Goal: Task Accomplishment & Management: Use online tool/utility

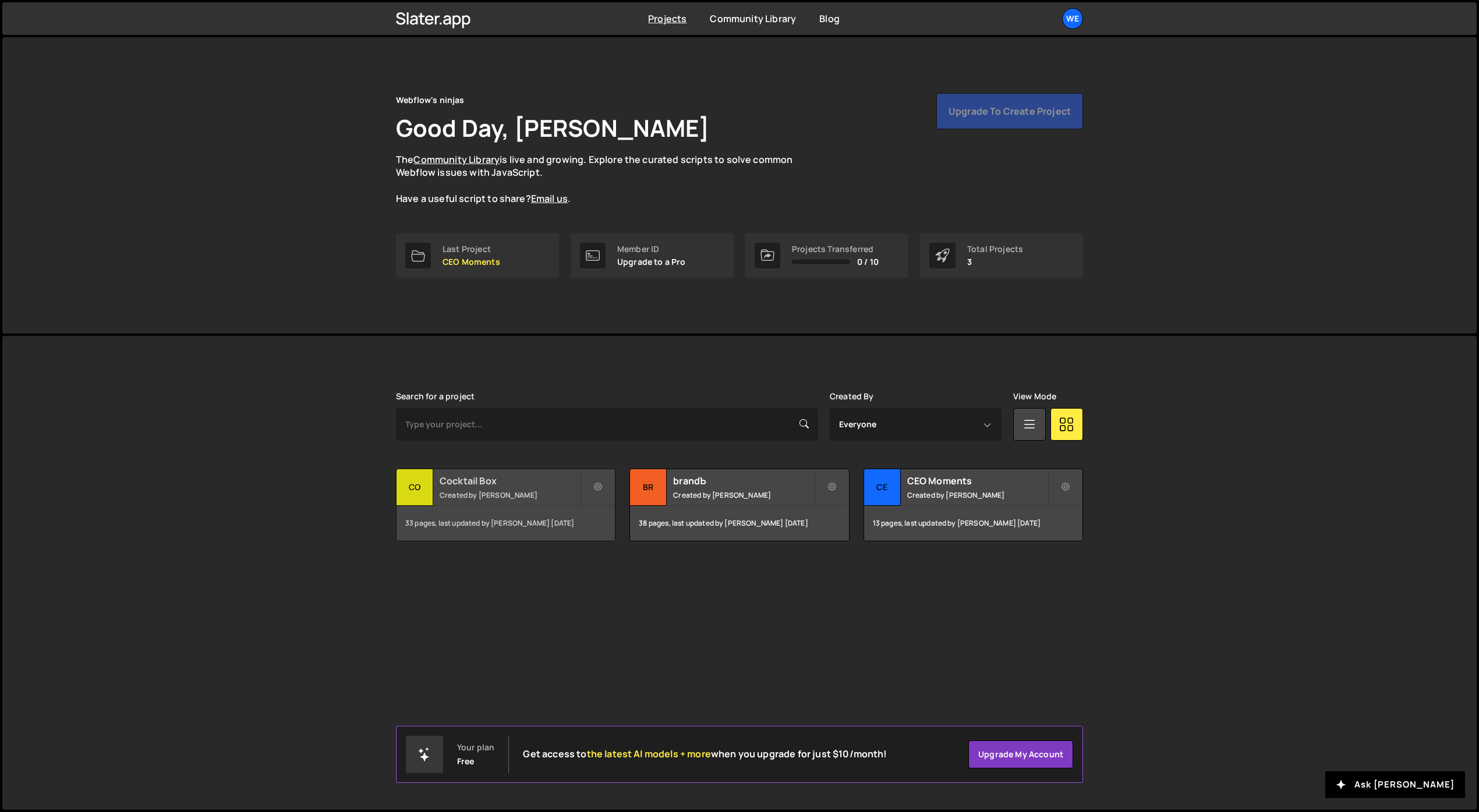
click at [486, 486] on h2 "Cocktail Box" at bounding box center [510, 480] width 141 height 13
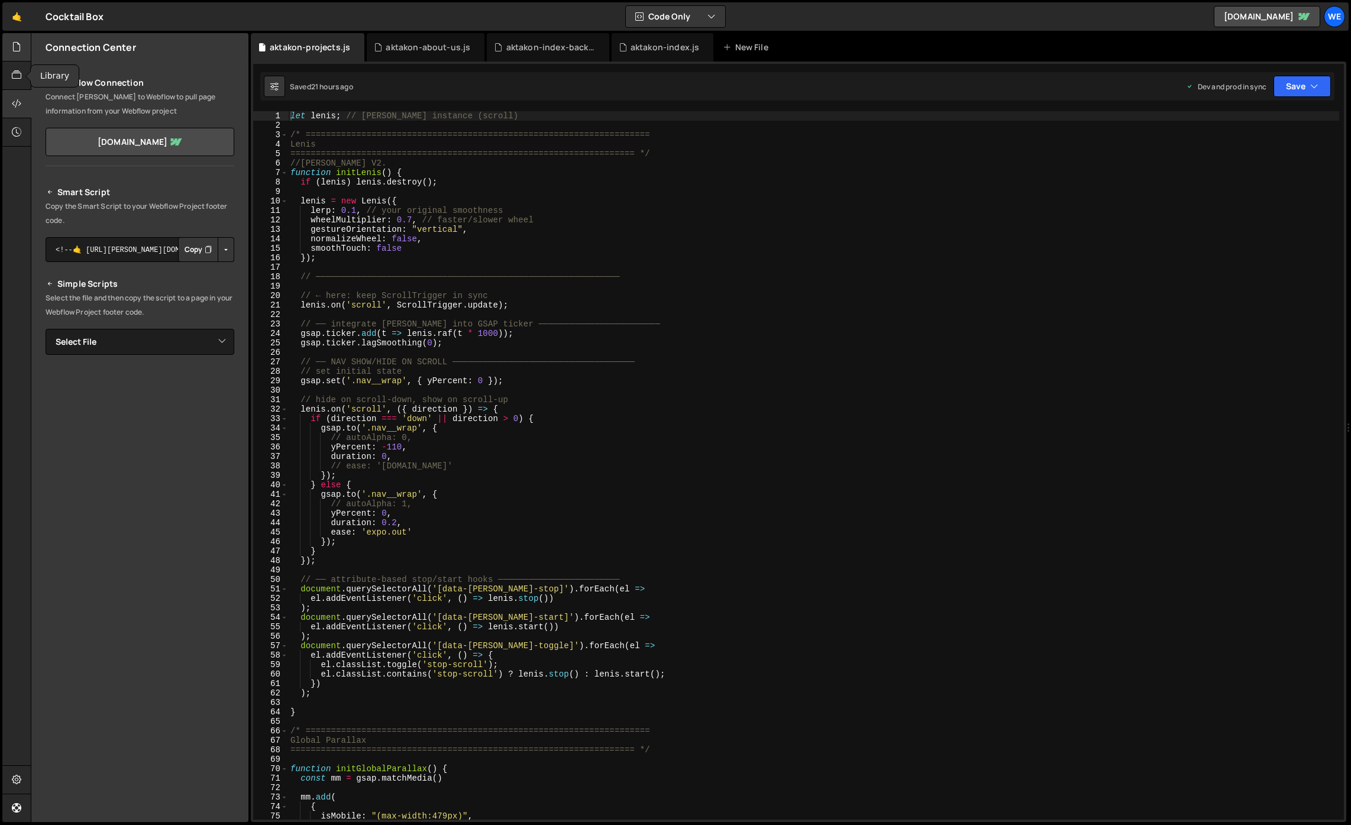
click at [18, 53] on icon at bounding box center [16, 46] width 9 height 13
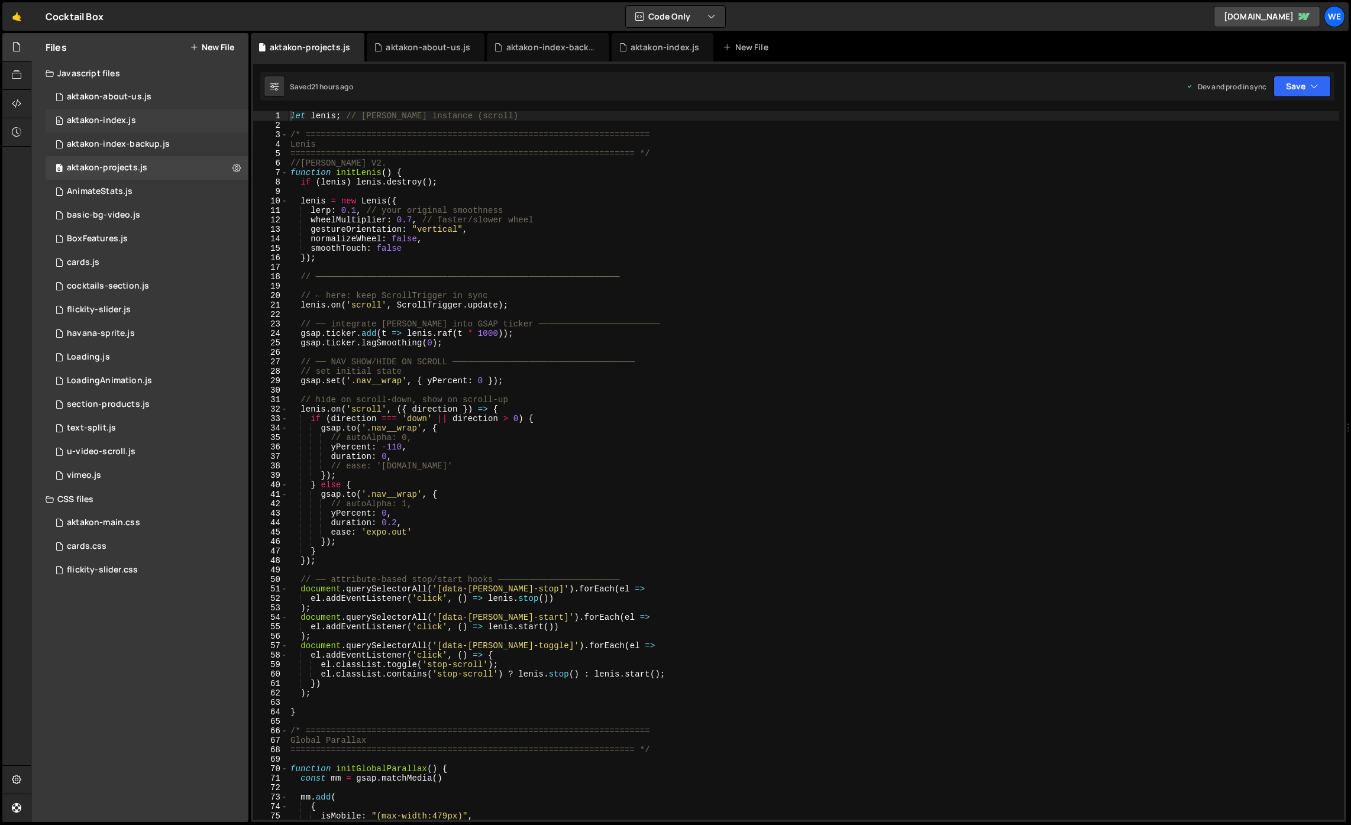
click at [169, 122] on div "0 aktakon-index.js 0" at bounding box center [147, 121] width 203 height 24
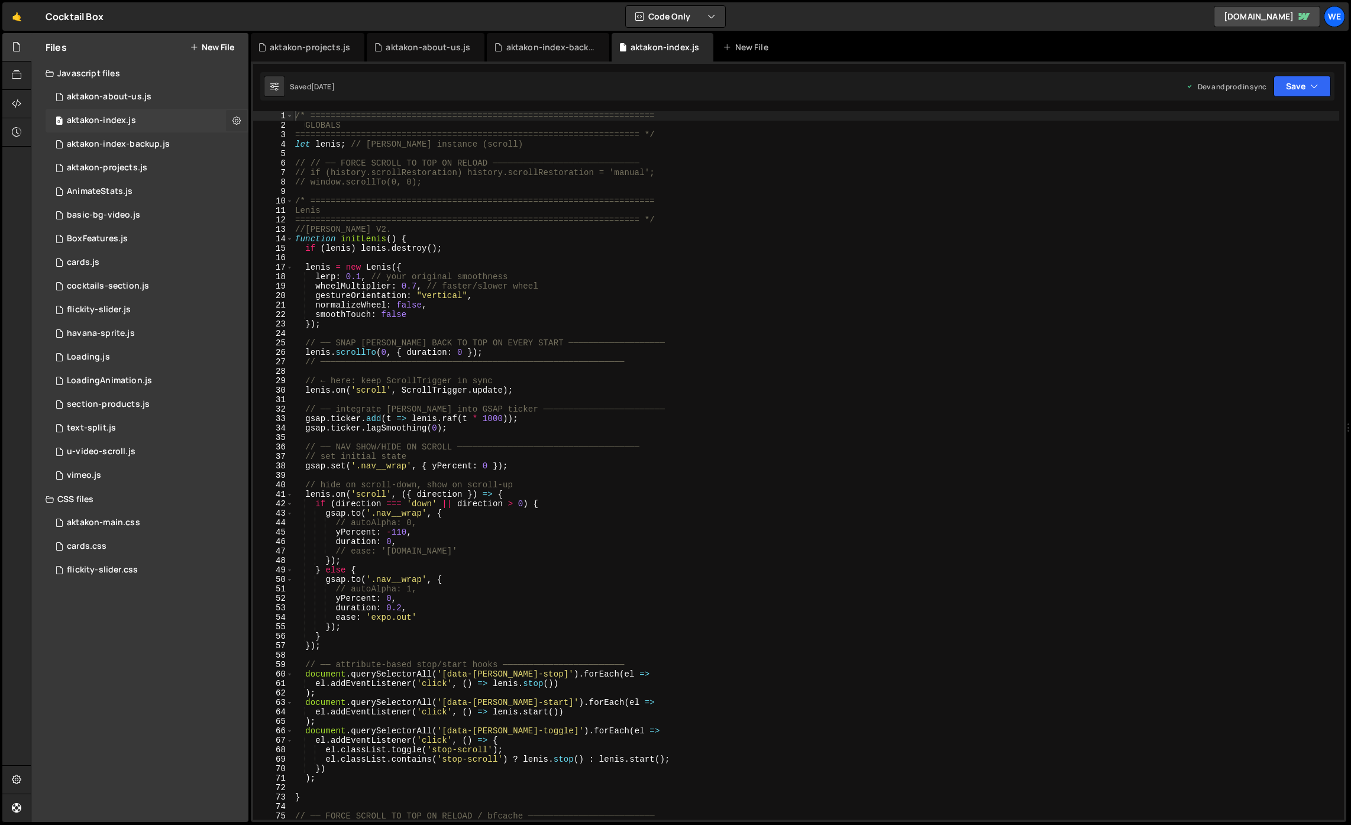
scroll to position [565, 0]
click at [430, 144] on div "/* ==================================================================== GLOBALS…" at bounding box center [816, 474] width 1046 height 727
type textarea "initScript();"
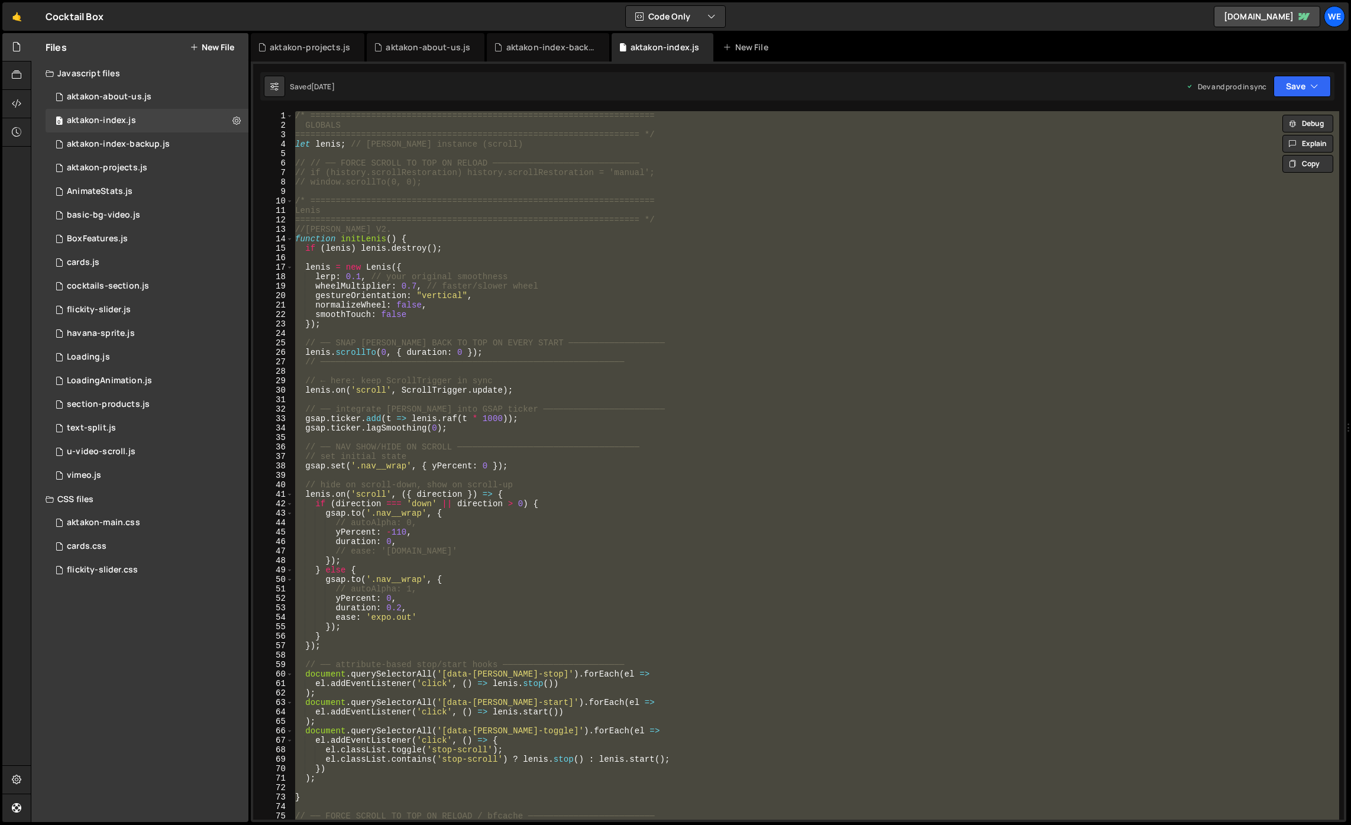
click at [219, 50] on button "New File" at bounding box center [212, 47] width 44 height 9
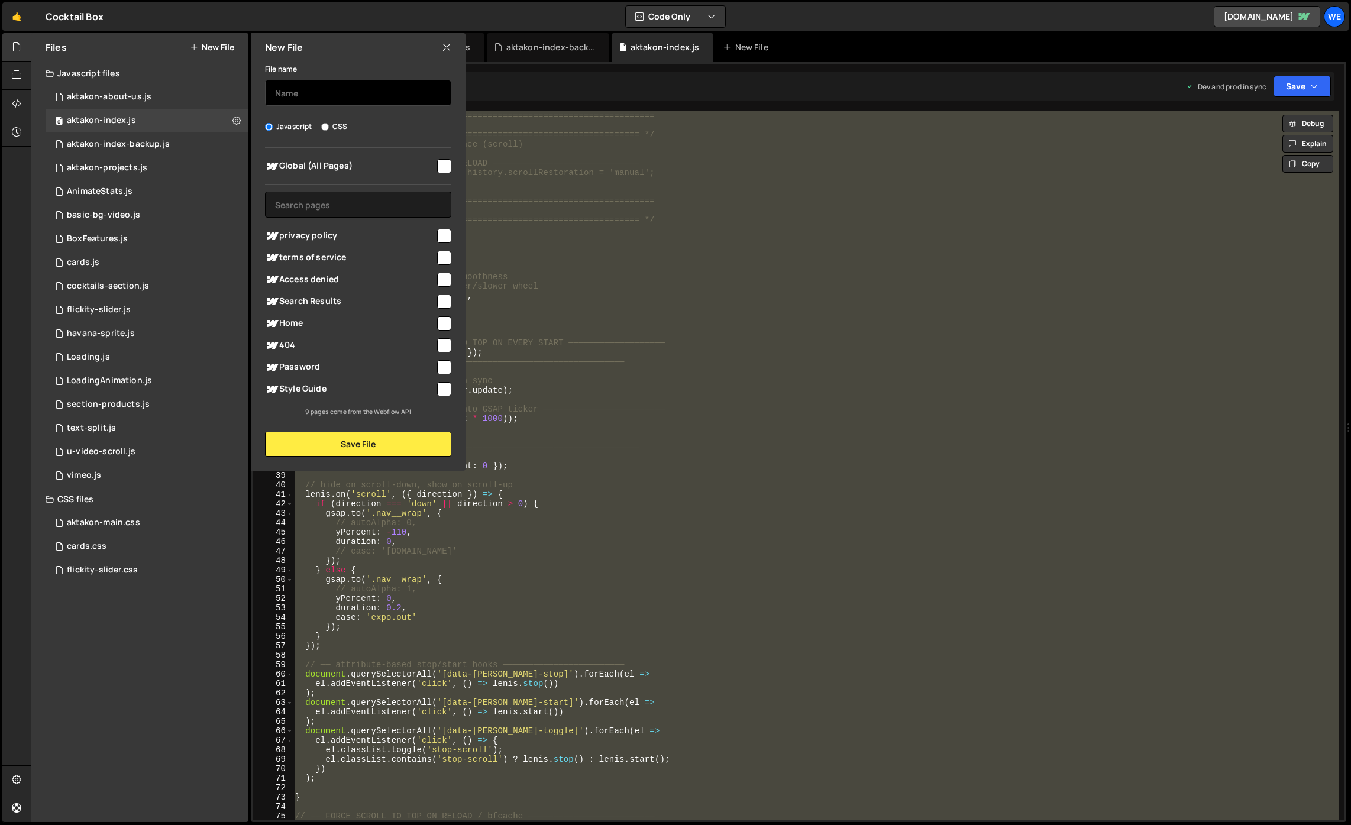
click at [299, 93] on input "text" at bounding box center [358, 93] width 186 height 26
type input "aktakon-index-TEST"
click at [384, 445] on button "Save File" at bounding box center [358, 444] width 186 height 25
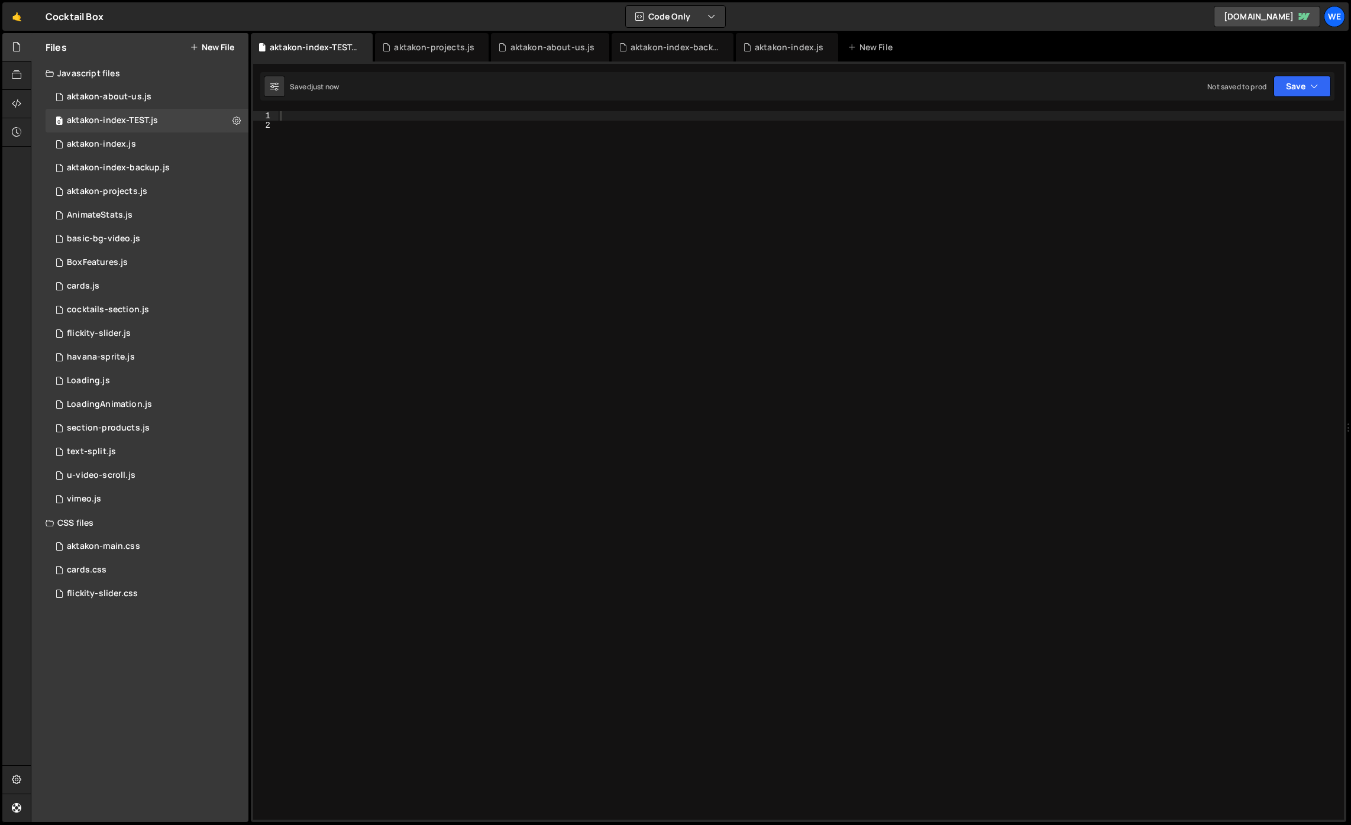
scroll to position [0, 0]
click at [714, 409] on div at bounding box center [811, 474] width 1066 height 727
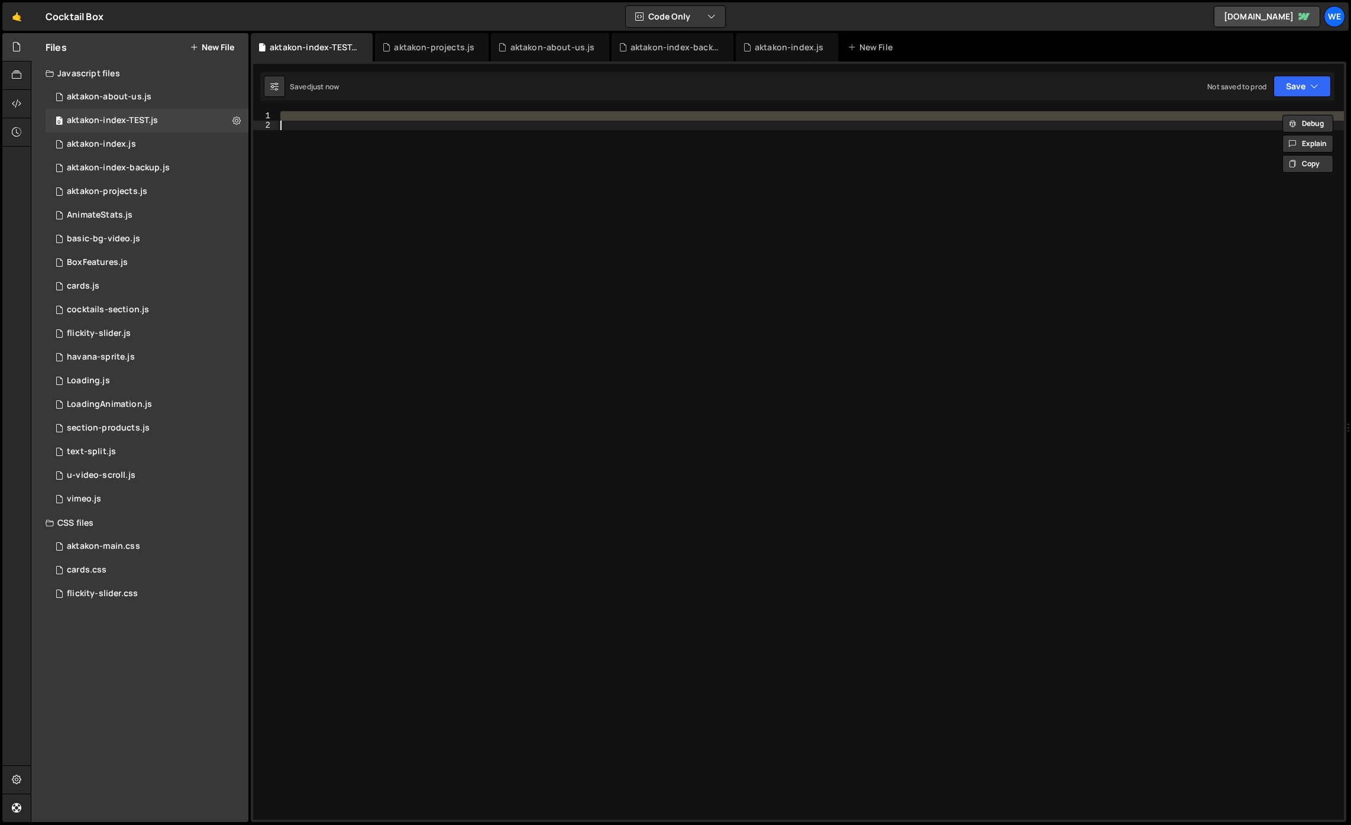
paste textarea
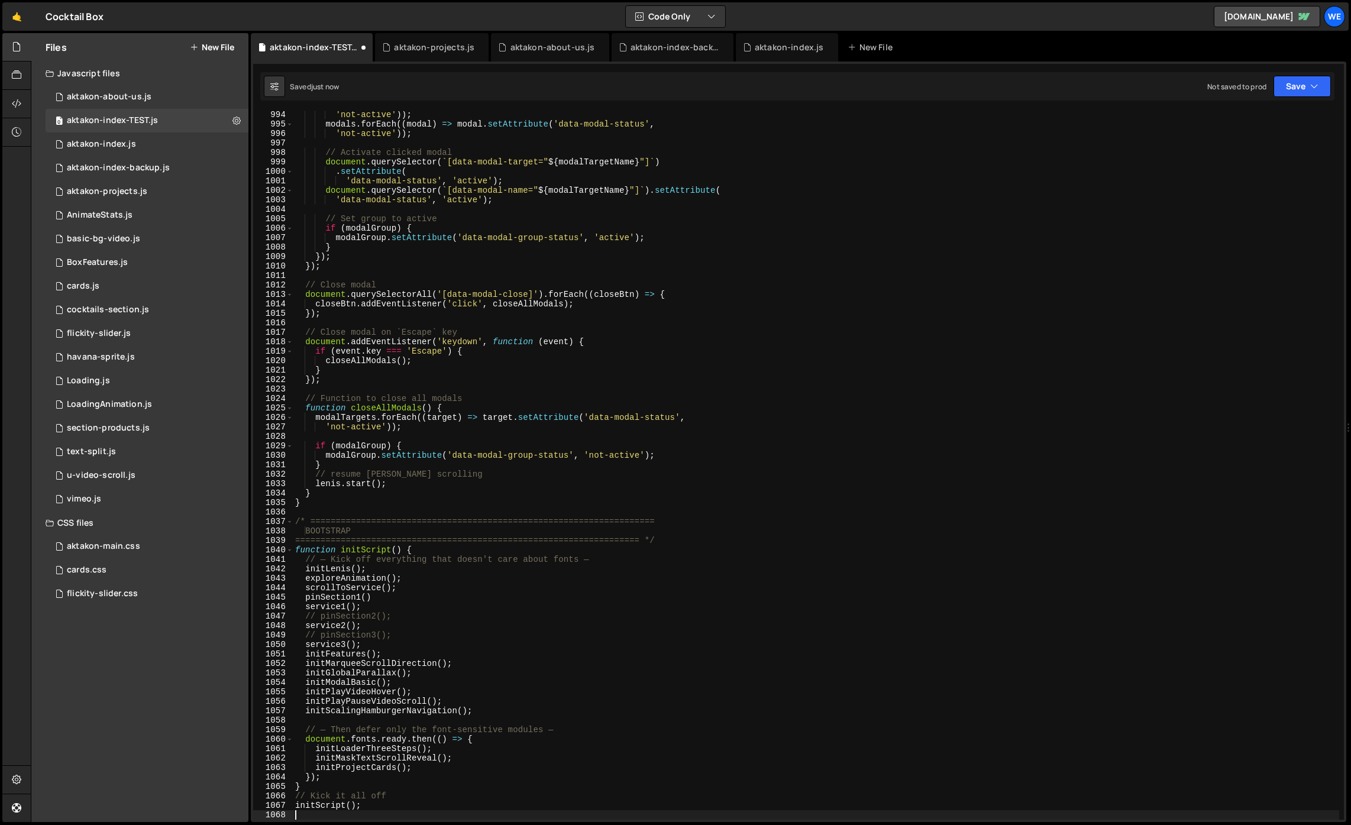
scroll to position [9398, 0]
click at [507, 601] on div "'not-active' )) ; modals . forEach (( modal ) => modal . setAttribute ( 'data-m…" at bounding box center [816, 473] width 1046 height 727
click at [368, 606] on div "'not-active' )) ; modals . forEach (( modal ) => modal . setAttribute ( 'data-m…" at bounding box center [816, 473] width 1046 height 727
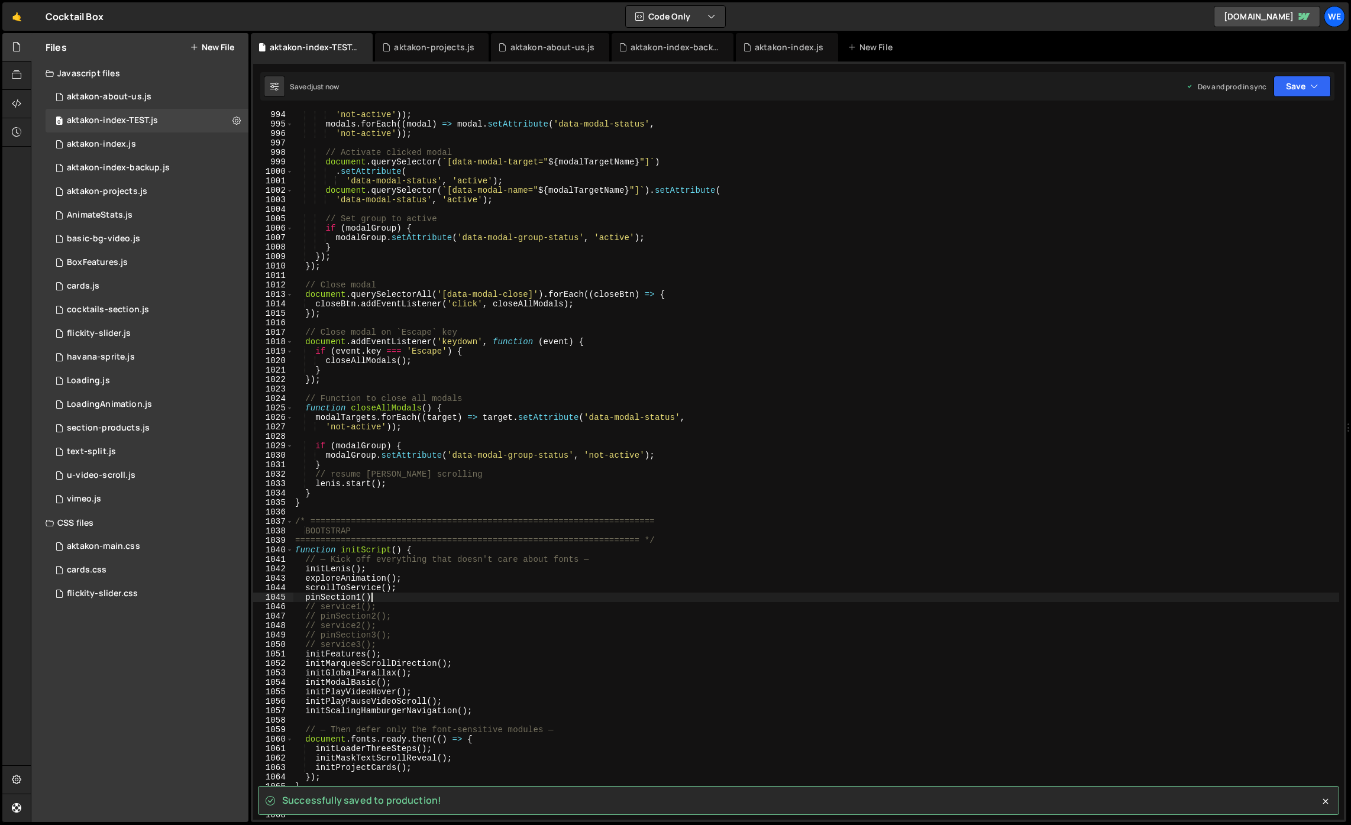
click at [393, 599] on div "'not-active' )) ; modals . forEach (( modal ) => modal . setAttribute ( 'data-m…" at bounding box center [816, 473] width 1046 height 727
type textarea "// pinSection1()"
click at [17, 94] on div at bounding box center [16, 104] width 29 height 28
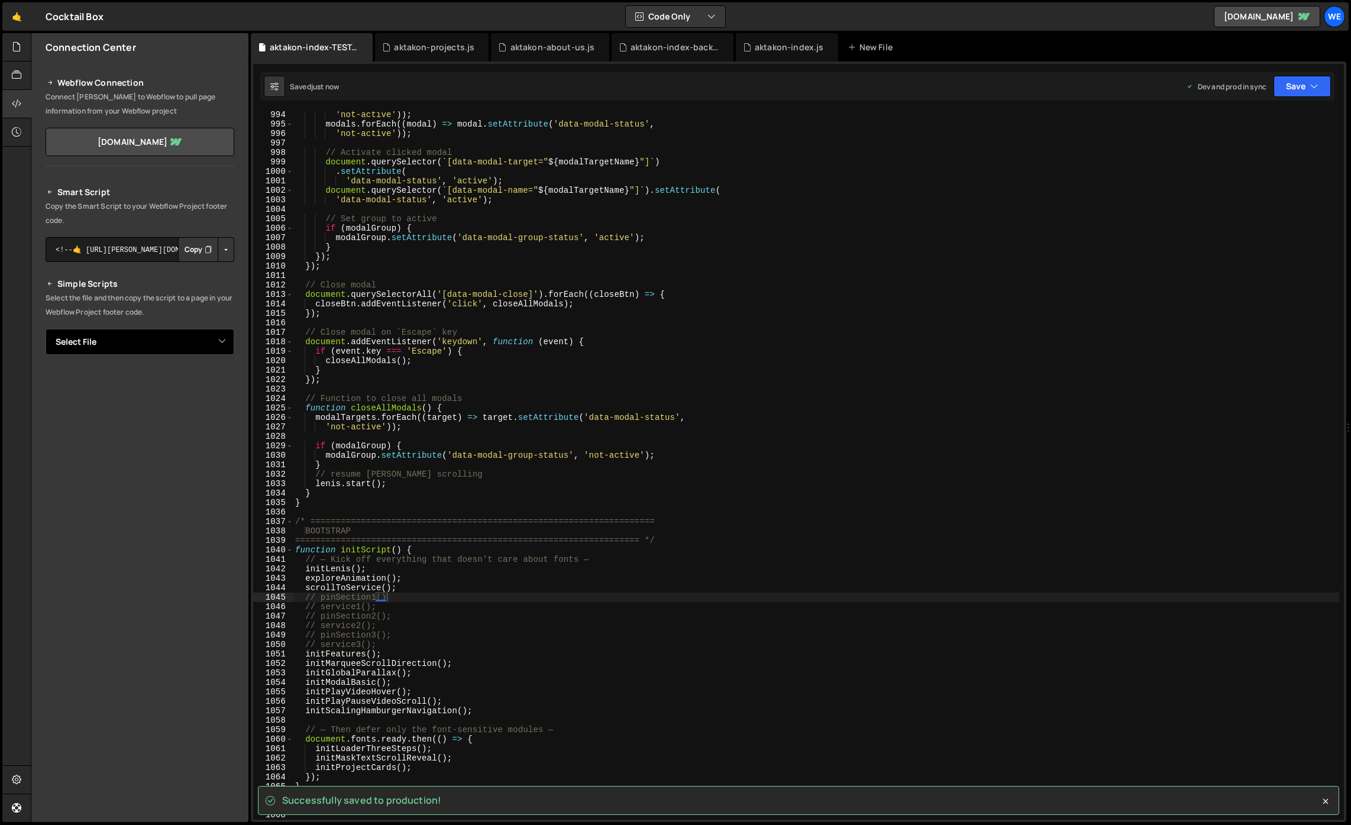
click at [153, 332] on select "Select File aktakon-about-us.js aktakon-index.js aktakon-index-backup.js aktako…" at bounding box center [140, 342] width 189 height 26
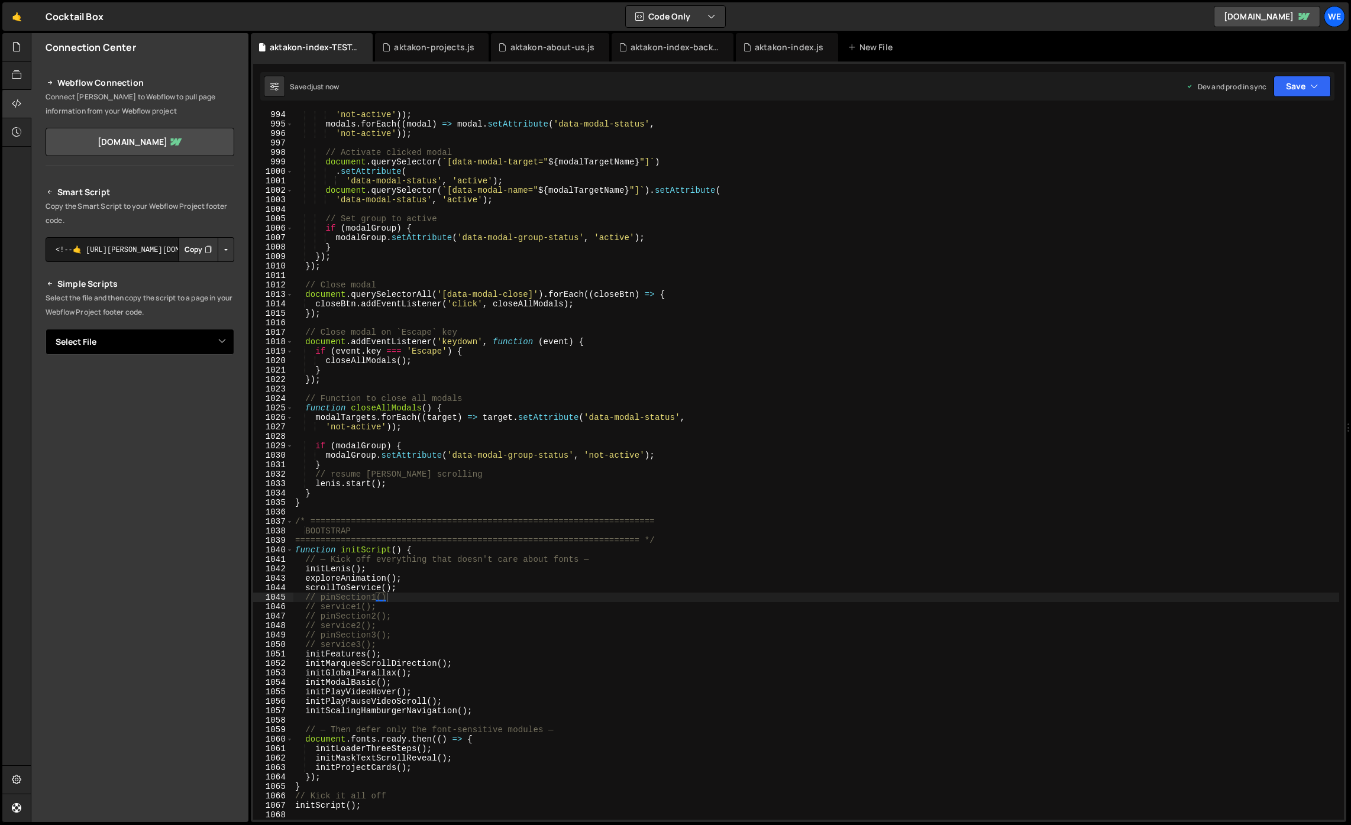
select select "44999"
click at [231, 377] on button "Button group with nested dropdown" at bounding box center [226, 382] width 17 height 25
click at [210, 418] on link "Copy Production js" at bounding box center [184, 421] width 98 height 17
